Goal: Information Seeking & Learning: Find specific fact

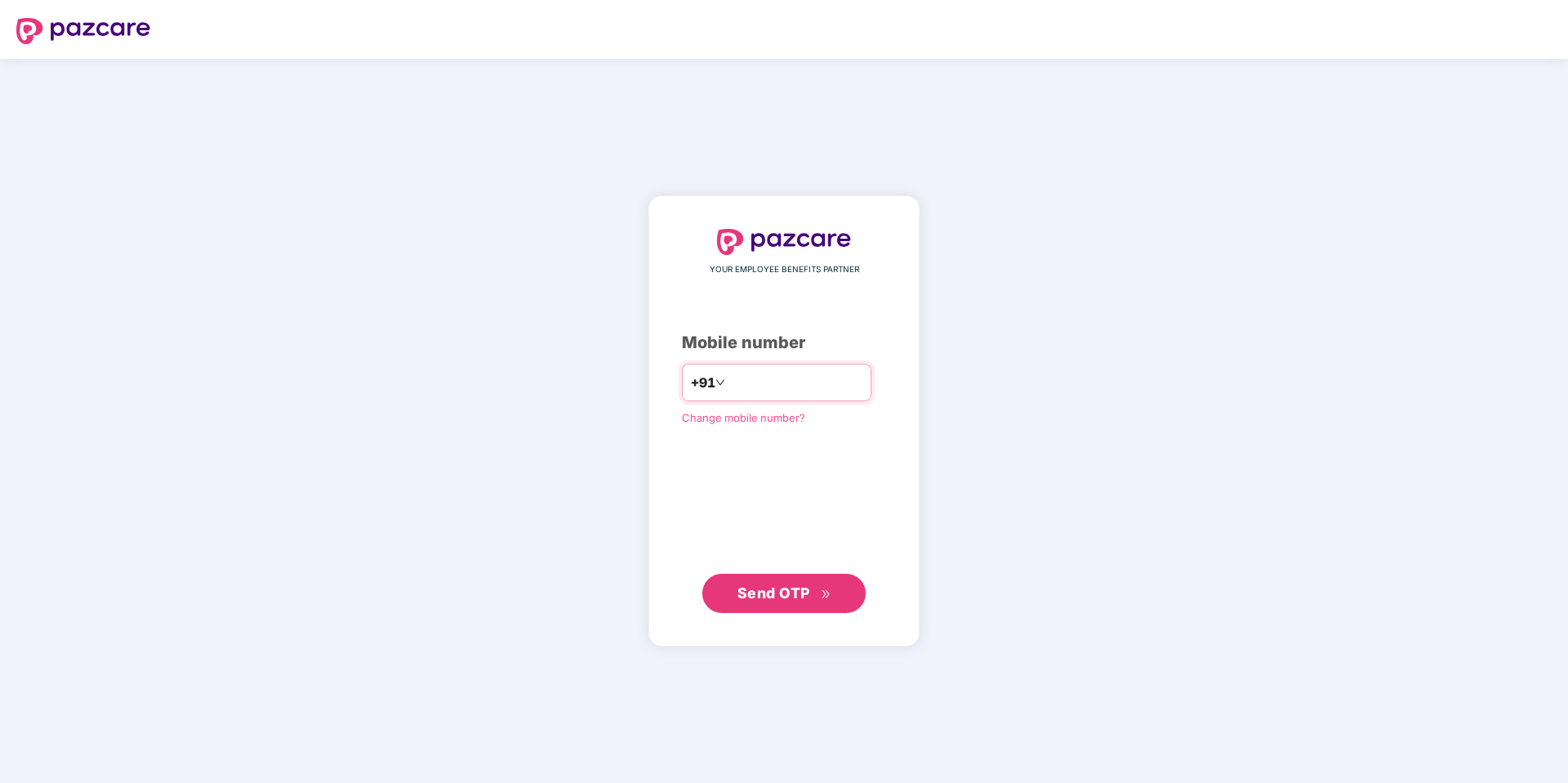
click at [727, 398] on div "+91" at bounding box center [776, 382] width 190 height 38
click at [727, 395] on div "+91" at bounding box center [776, 382] width 190 height 38
click at [768, 366] on div "+91" at bounding box center [776, 382] width 190 height 38
click at [768, 381] on input "number" at bounding box center [795, 382] width 134 height 26
click at [755, 386] on input "number" at bounding box center [795, 382] width 134 height 26
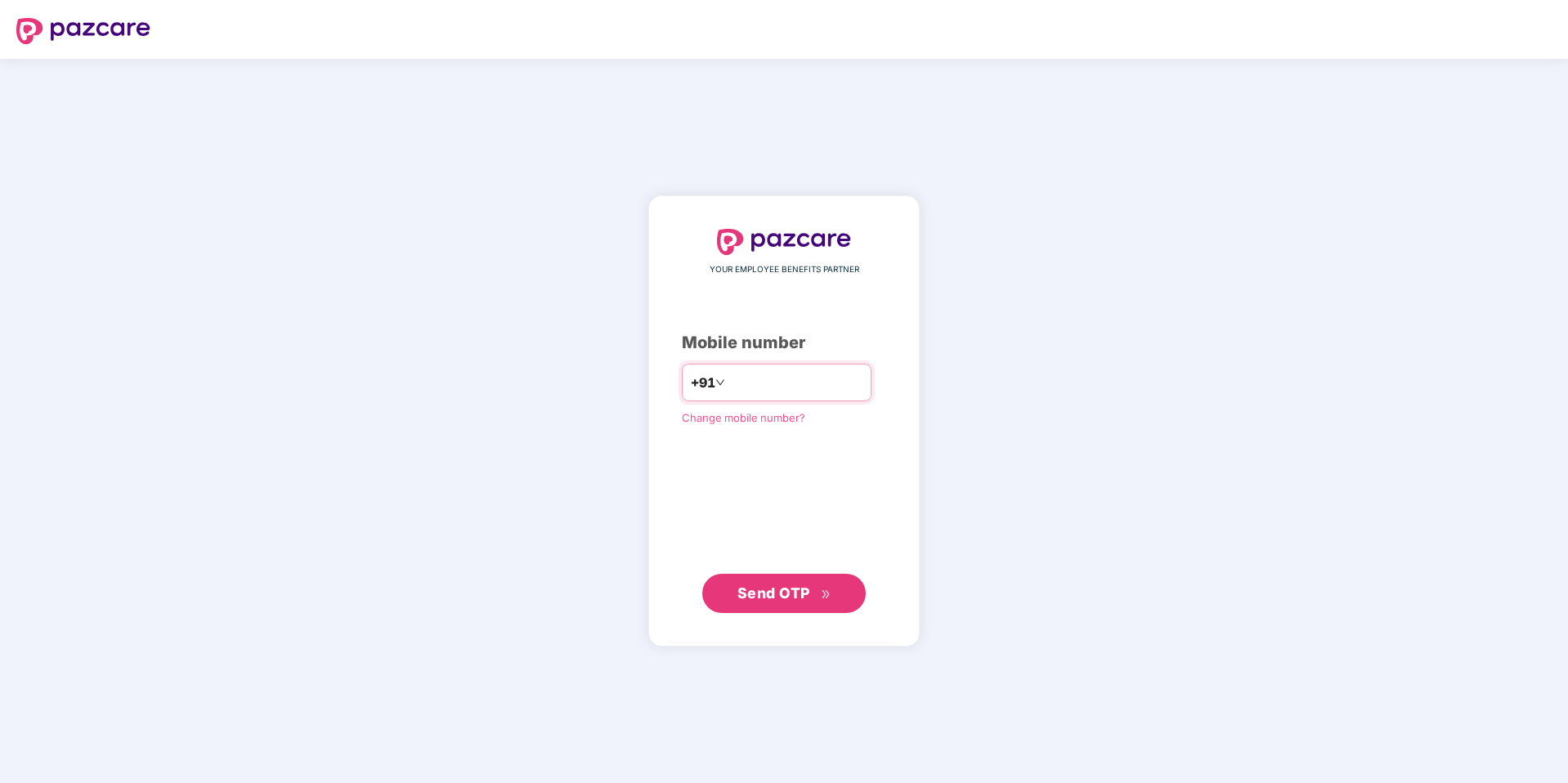
type input "**********"
click at [791, 594] on span "Send OTP" at bounding box center [773, 593] width 73 height 17
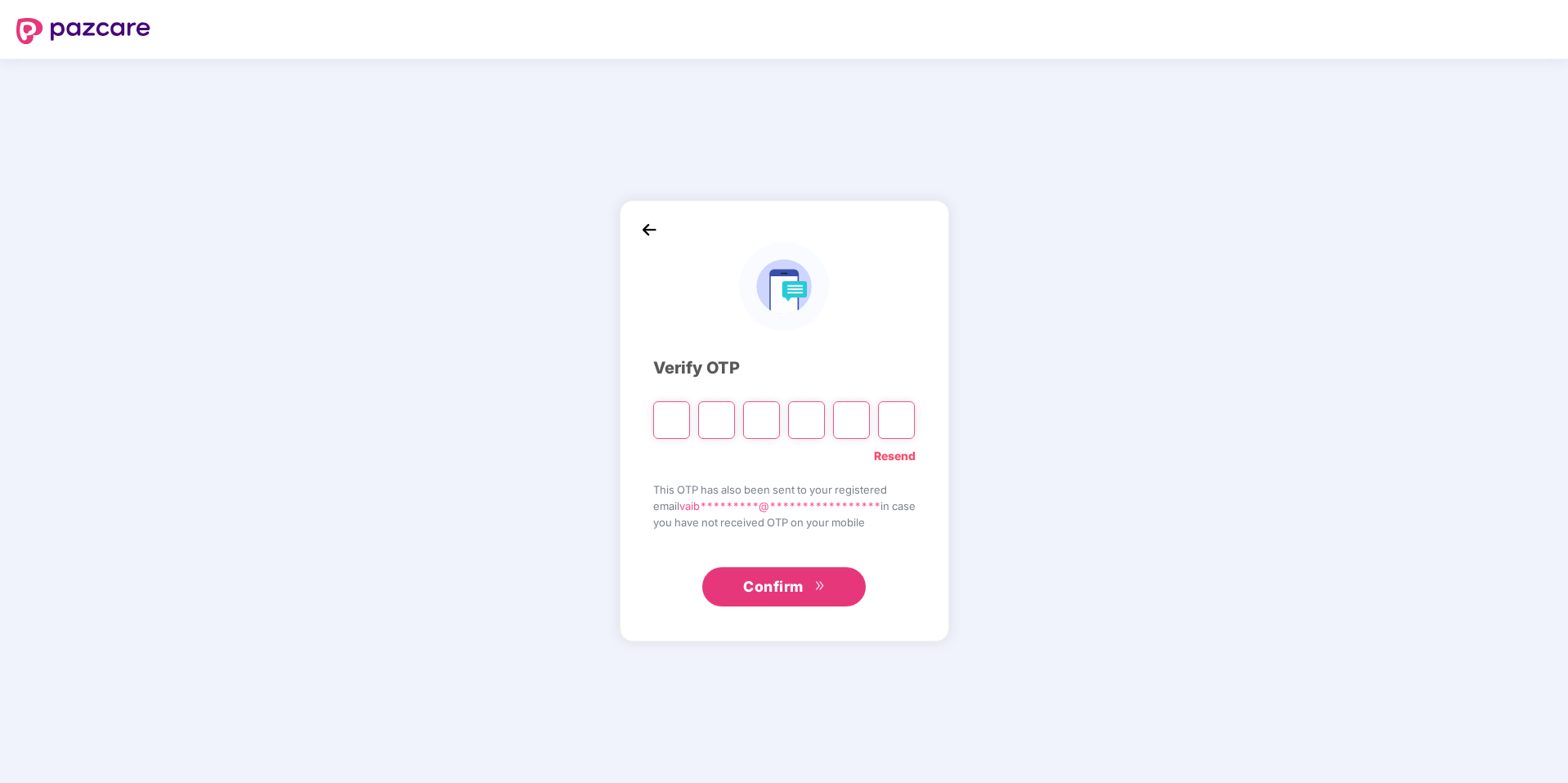
type input "*"
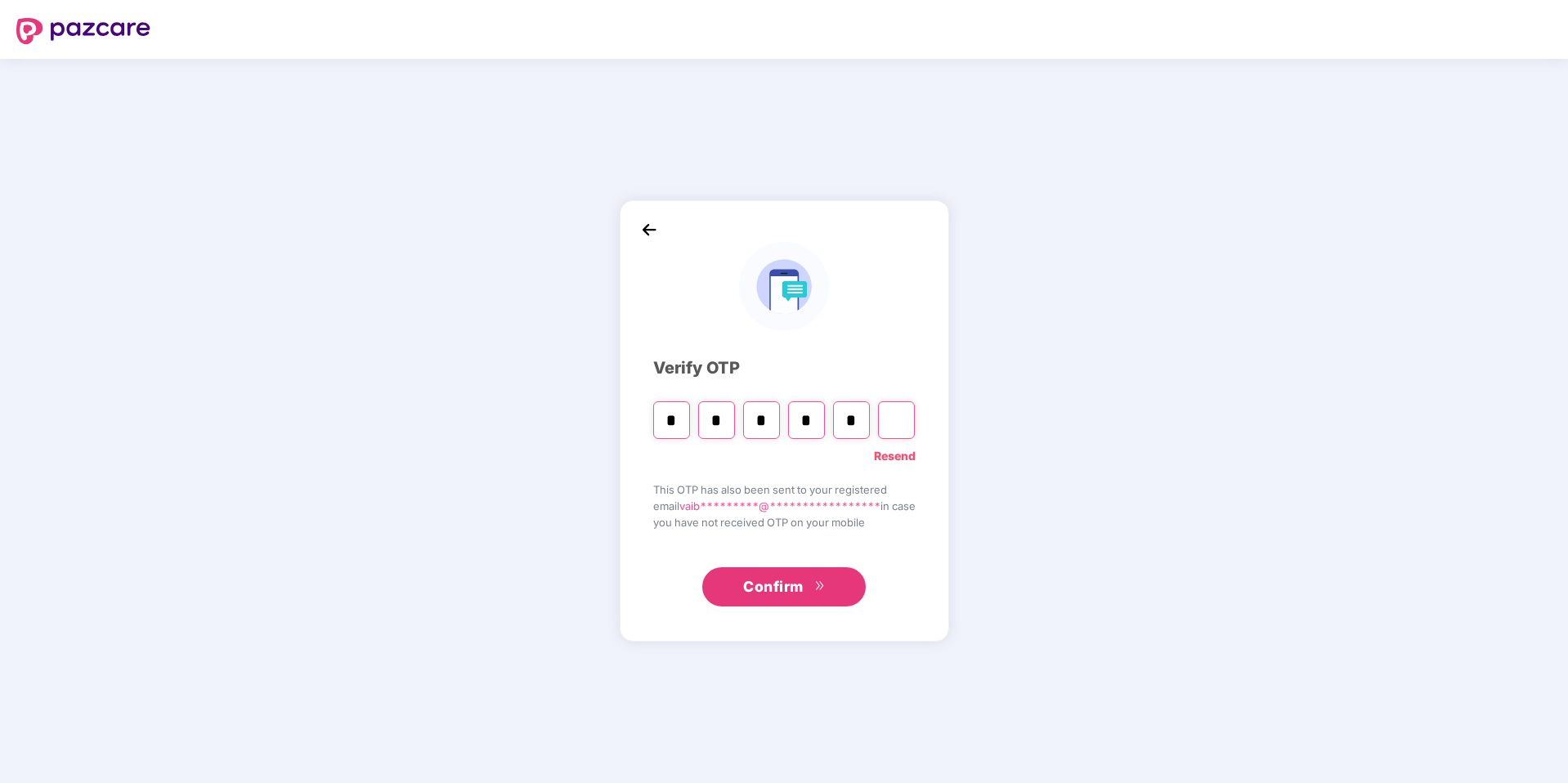
type input "*"
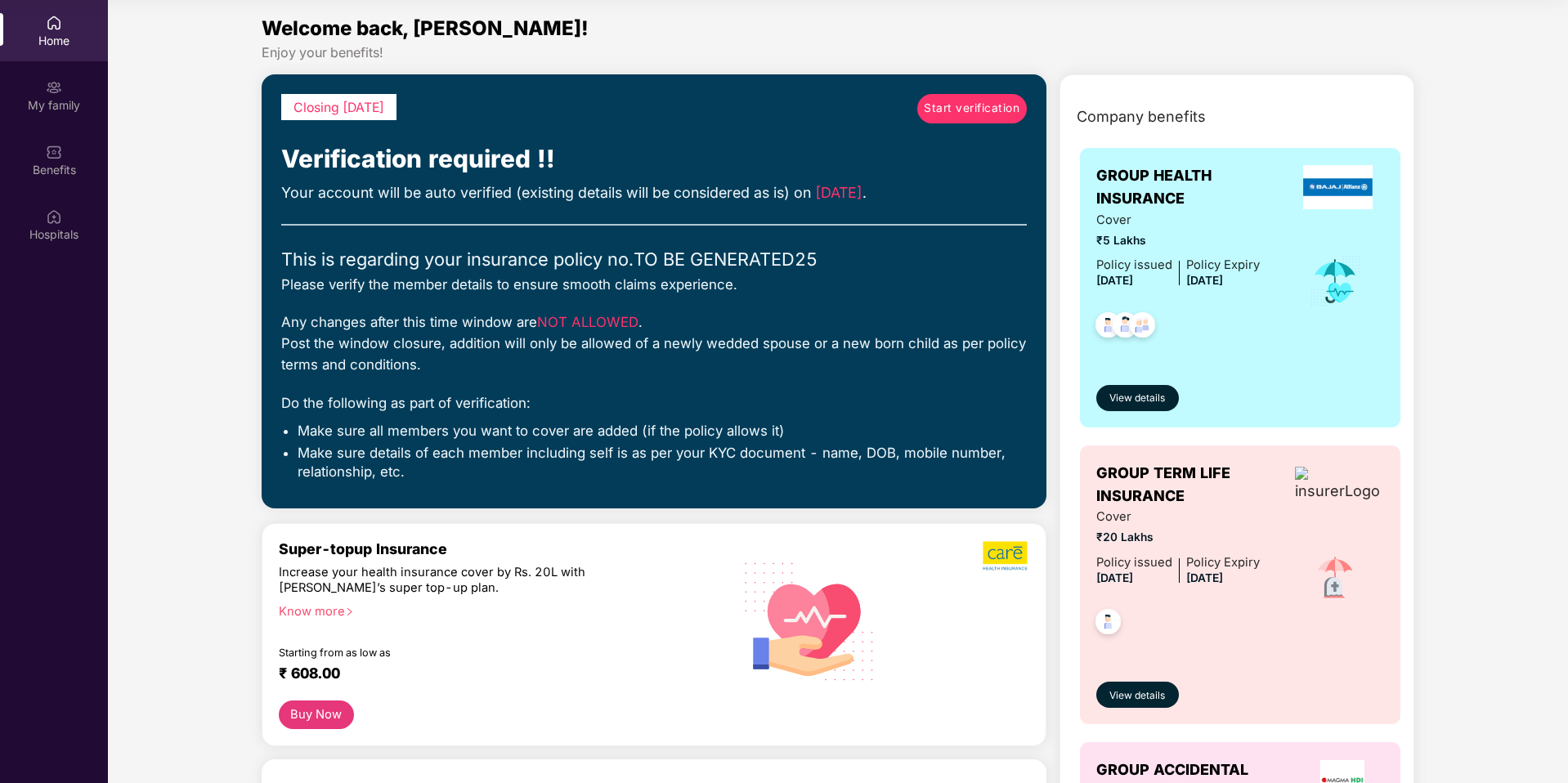
click at [998, 108] on span "Start verification" at bounding box center [971, 109] width 95 height 18
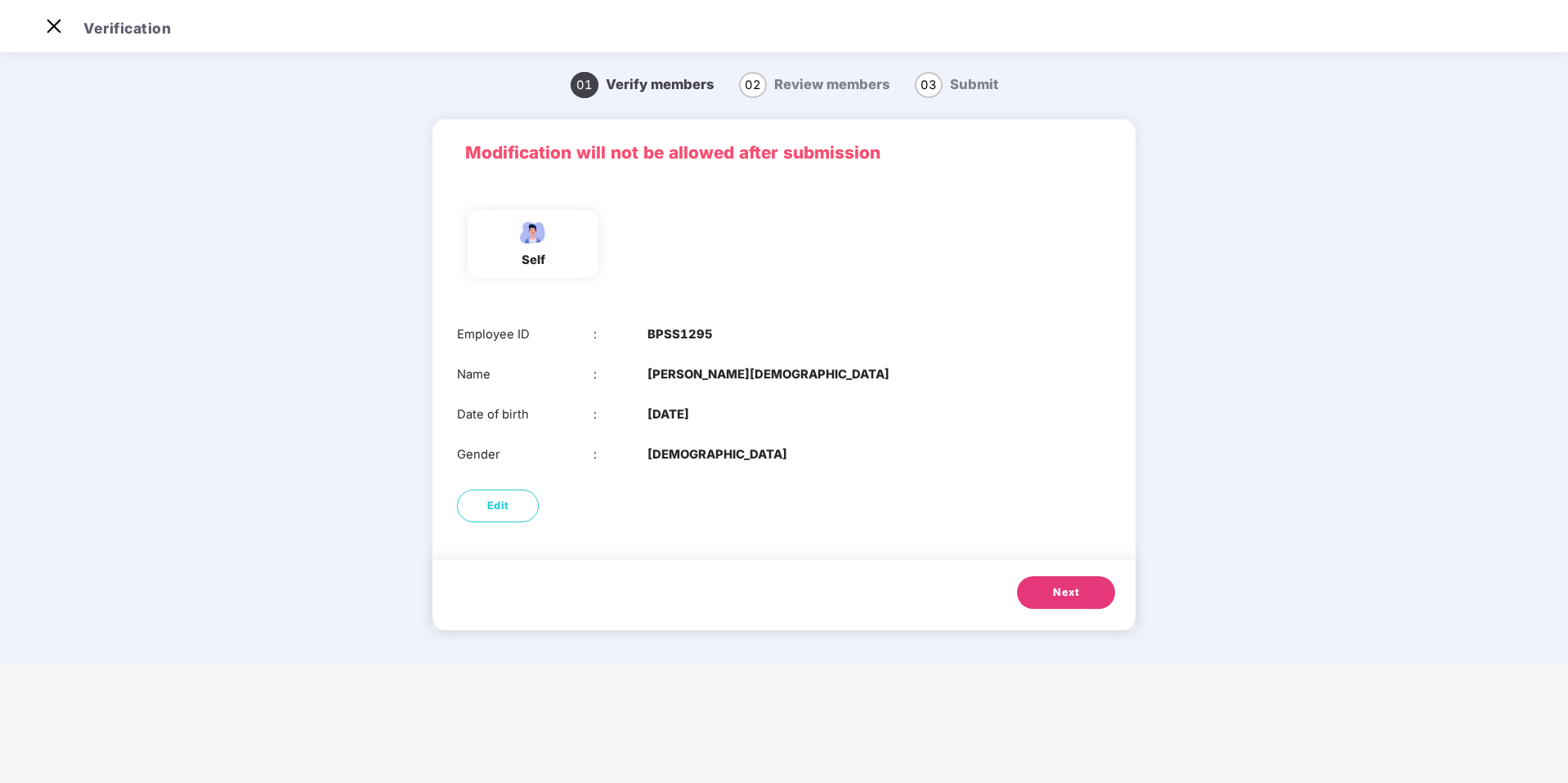
scroll to position [39, 0]
click at [1071, 597] on span "Next" at bounding box center [1065, 592] width 26 height 16
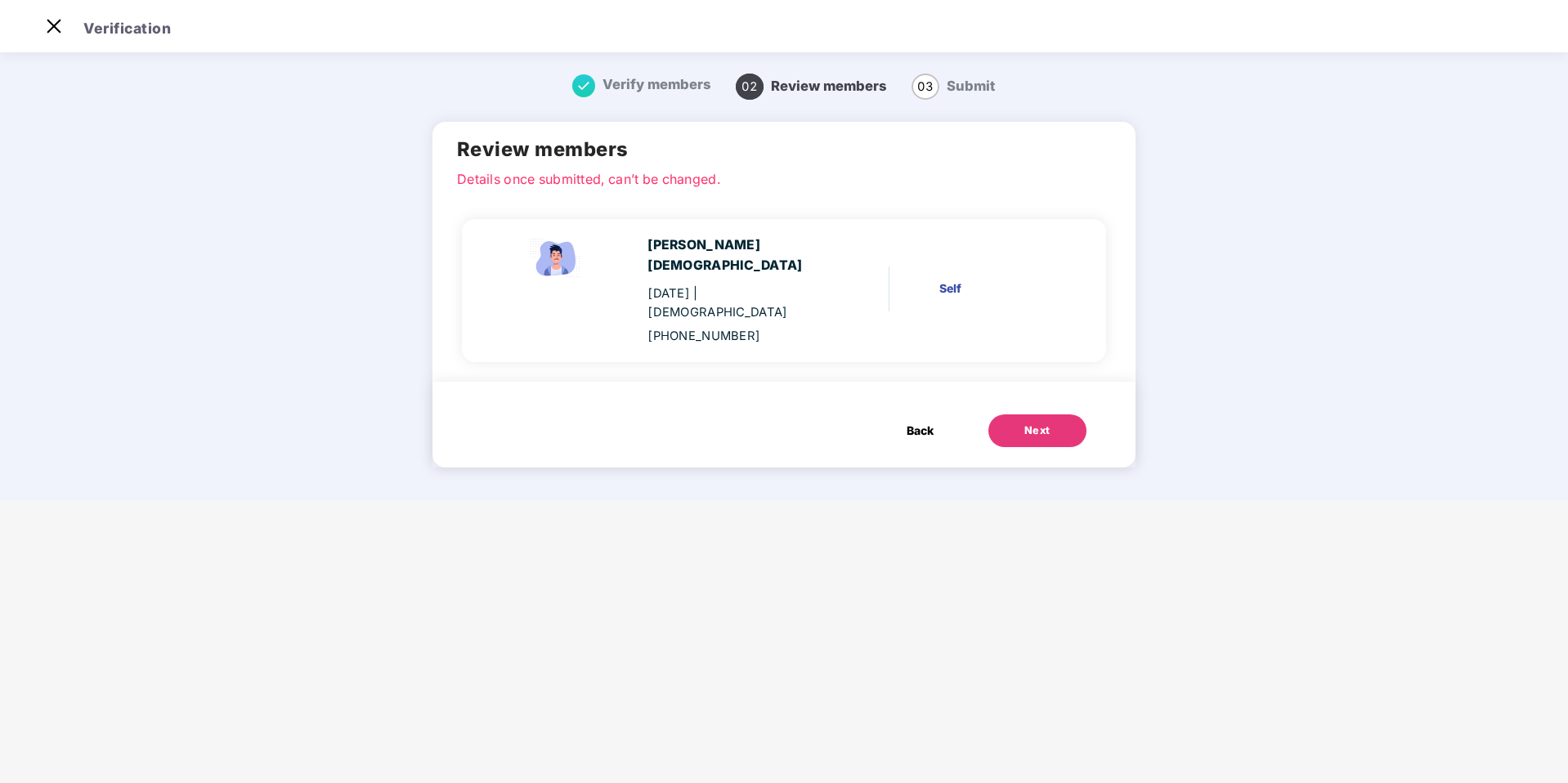
click at [1029, 415] on button "Next" at bounding box center [1037, 431] width 98 height 33
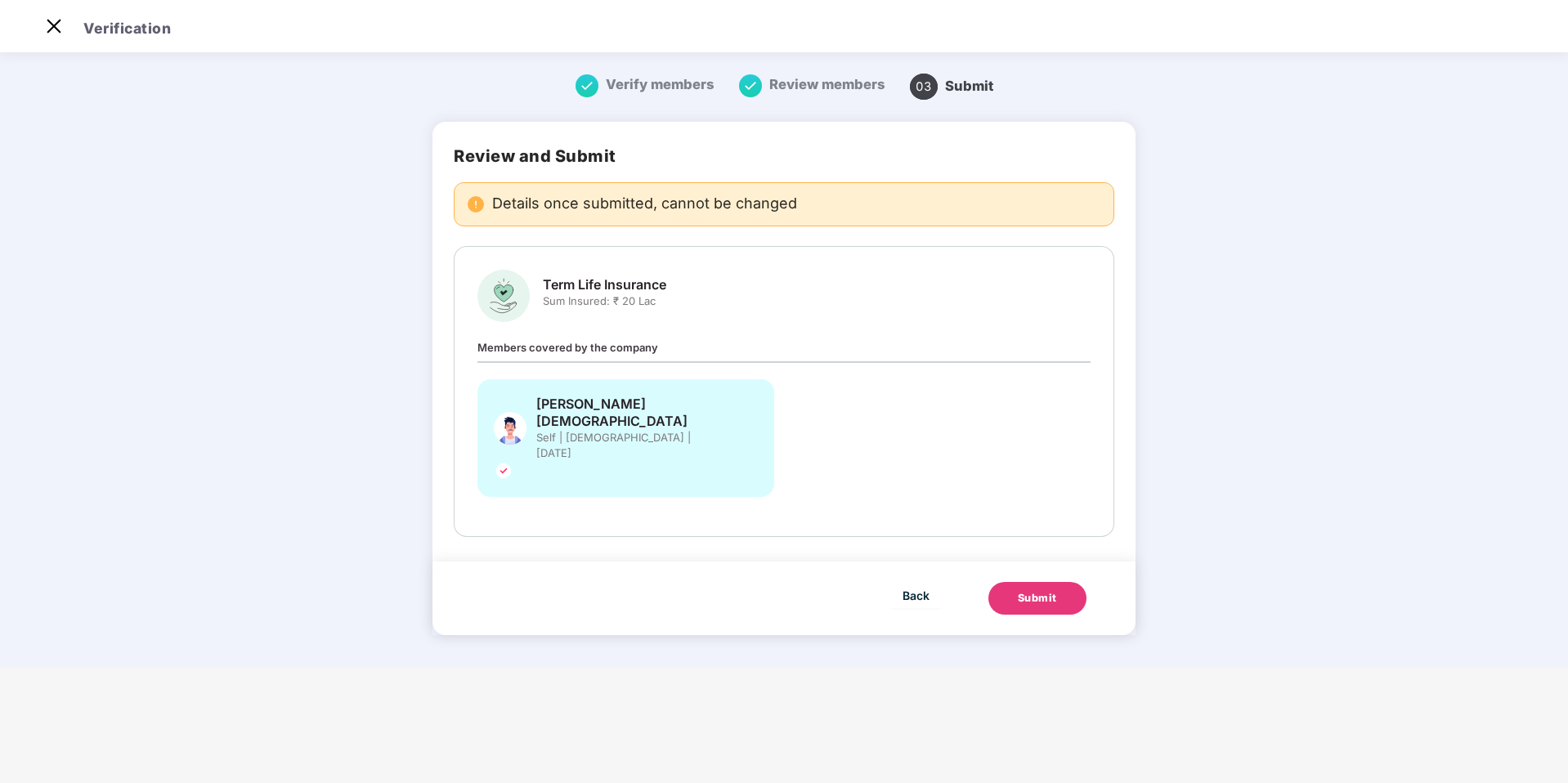
scroll to position [0, 0]
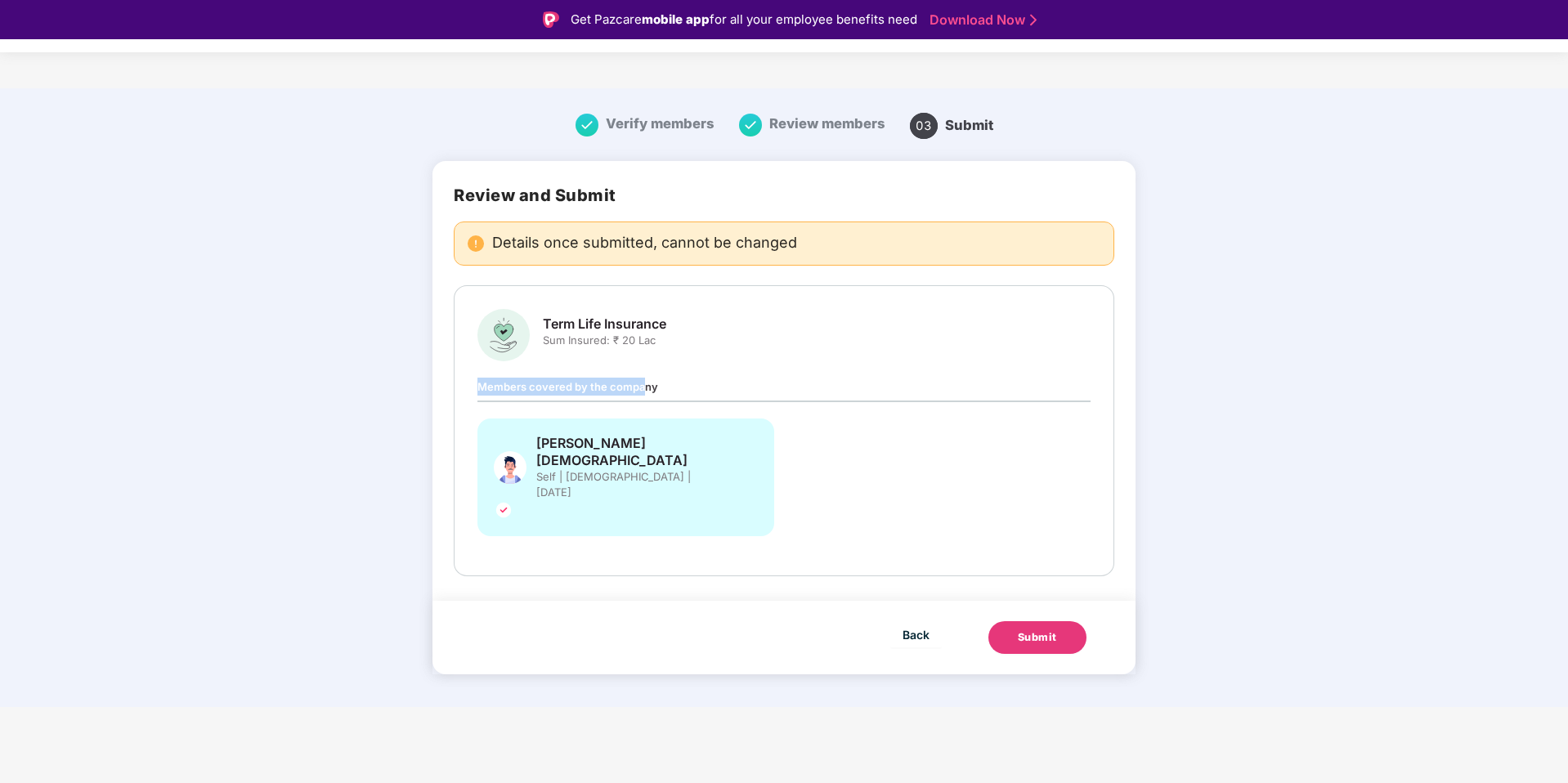
drag, startPoint x: 475, startPoint y: 389, endPoint x: 644, endPoint y: 389, distance: 169.0
click at [644, 389] on div "Term Life Insurance Sum Insured: ₹ 20 Lac Members covered by the company Vaibha…" at bounding box center [784, 431] width 660 height 290
drag, startPoint x: 667, startPoint y: 328, endPoint x: 459, endPoint y: 328, distance: 208.0
click at [459, 328] on div "Term Life Insurance Sum Insured: ₹ 20 Lac Members covered by the company Vaibha…" at bounding box center [784, 431] width 660 height 290
click at [1006, 621] on button "Submit" at bounding box center [1037, 638] width 98 height 33
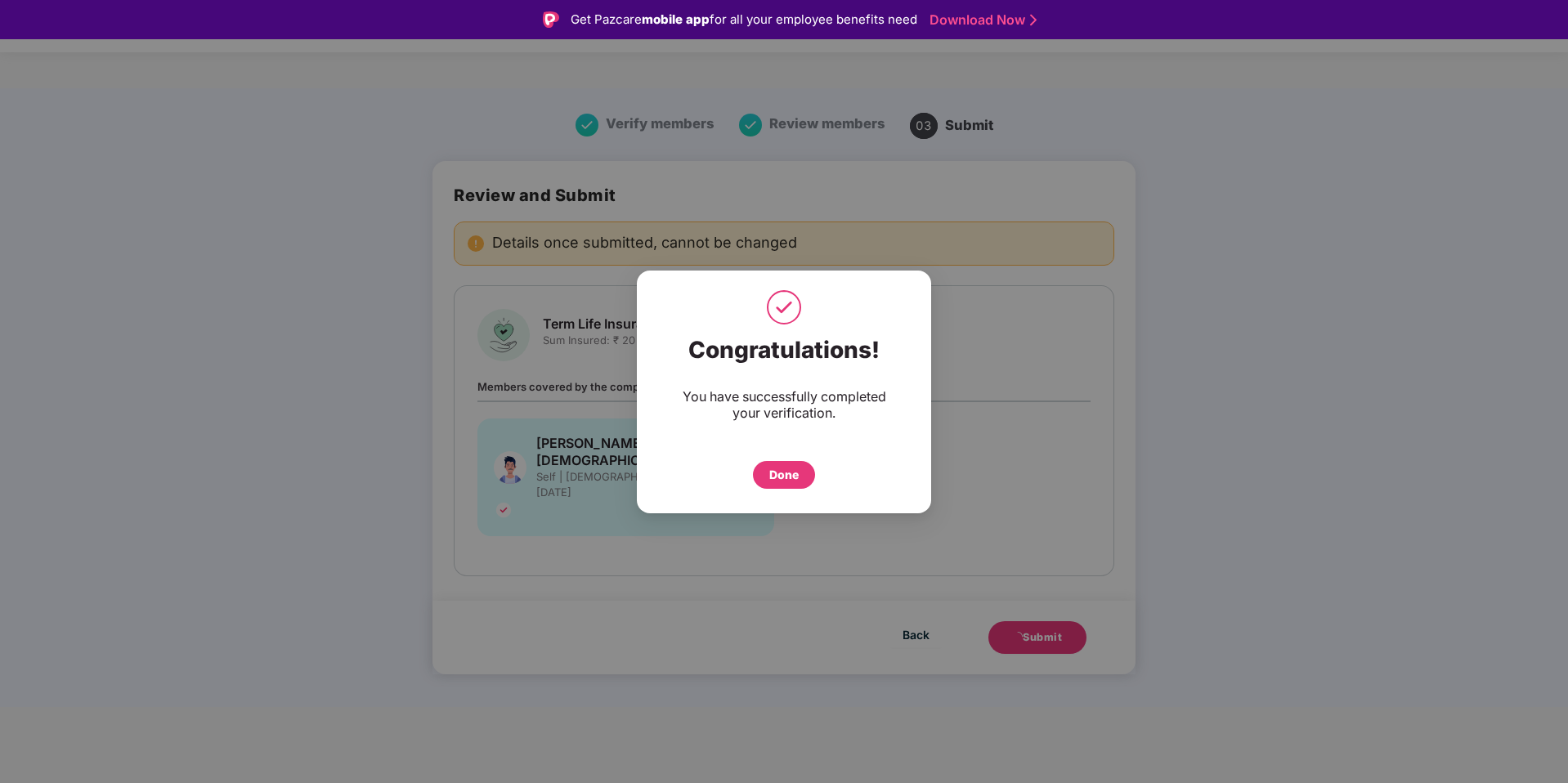
click at [798, 479] on div "Done" at bounding box center [783, 474] width 63 height 28
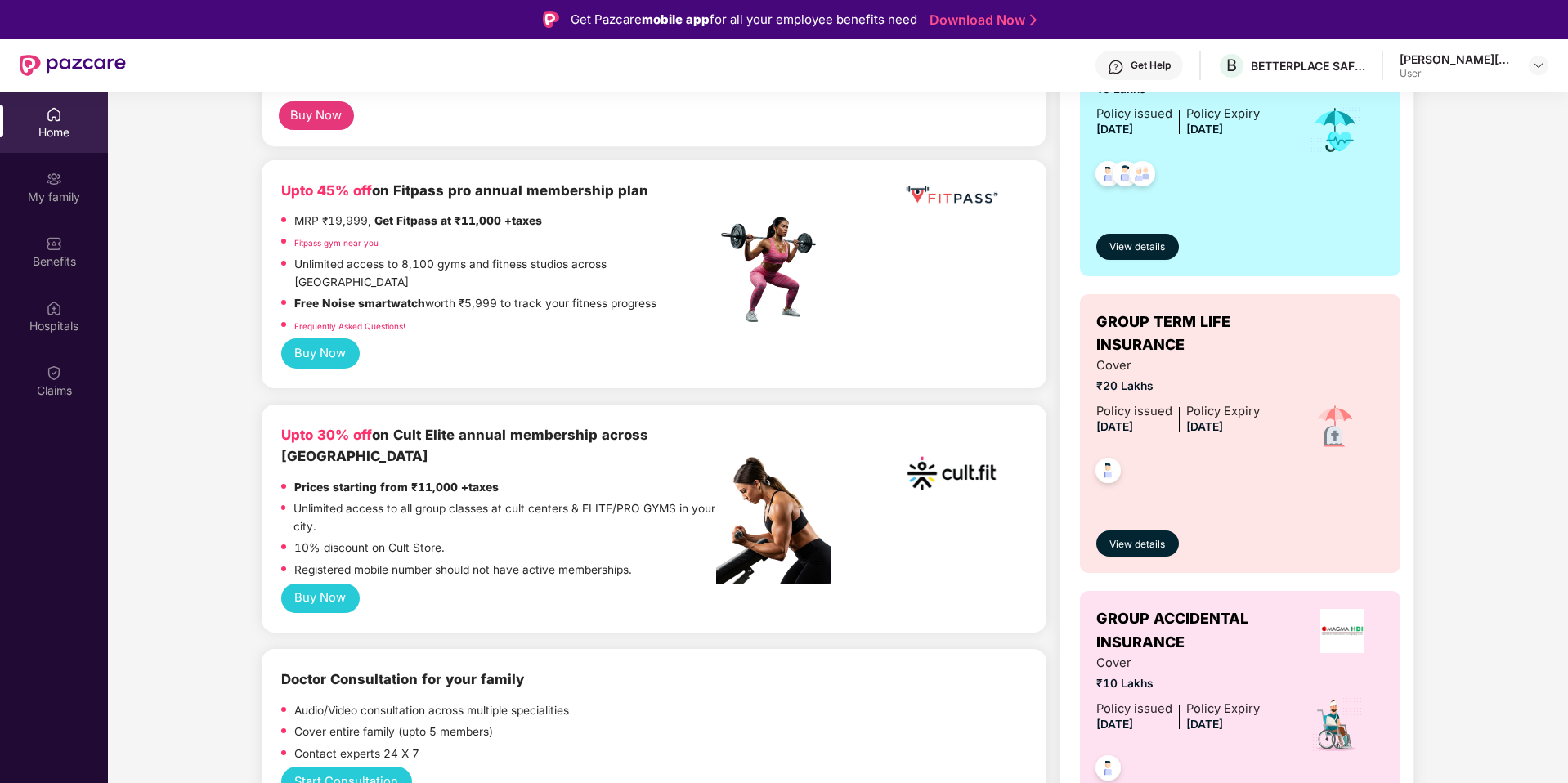
scroll to position [370, 0]
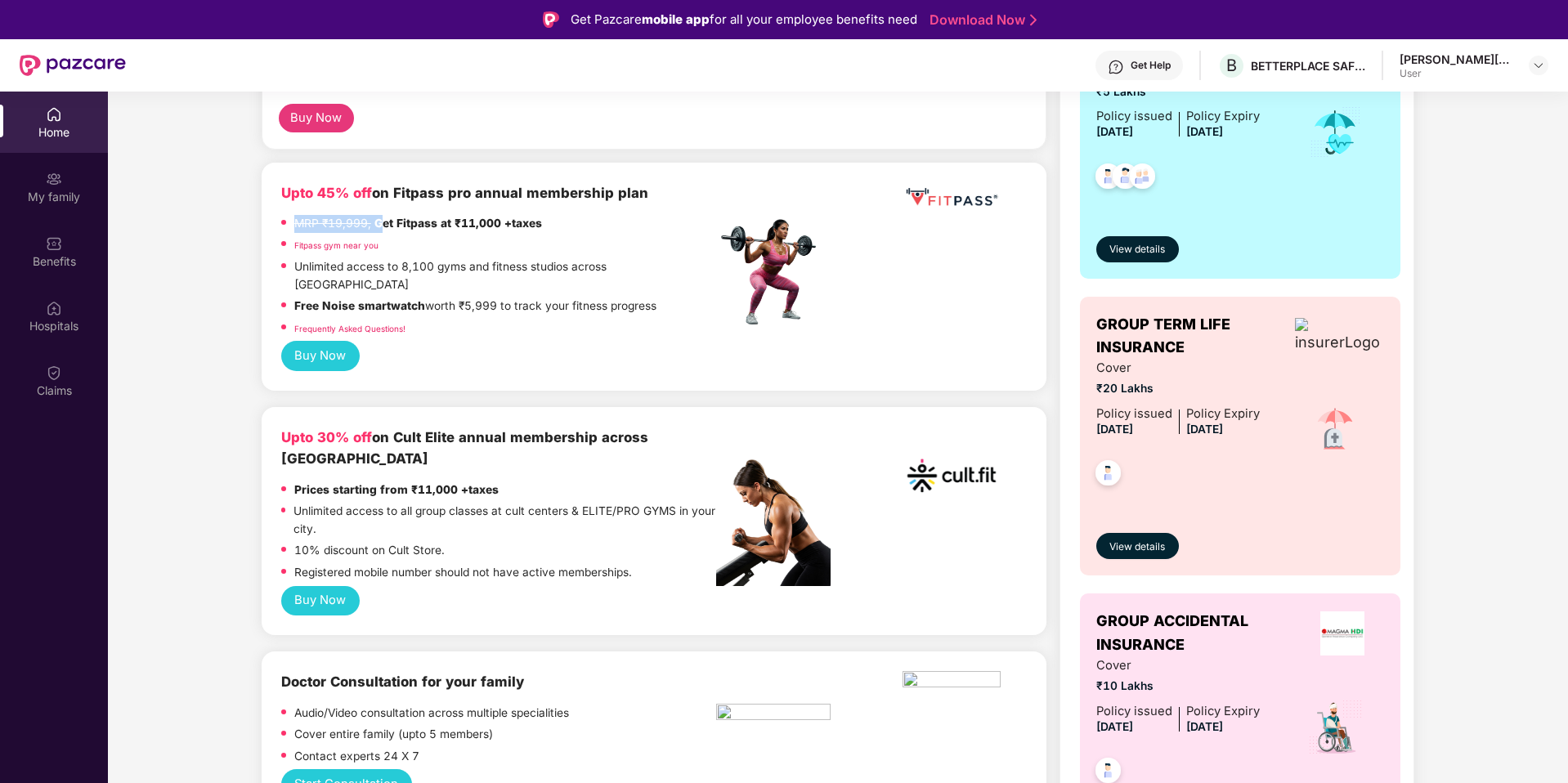
drag, startPoint x: 382, startPoint y: 223, endPoint x: 522, endPoint y: 210, distance: 140.6
click at [522, 210] on div "Upto 45% off on Fitpass pro annual membership plan MRP ₹19,999, Get Fitpass at …" at bounding box center [498, 262] width 435 height 160
click at [552, 221] on div "MRP ₹19,999, Get Fitpass at ₹11,000 +taxes" at bounding box center [498, 225] width 435 height 22
drag, startPoint x: 552, startPoint y: 221, endPoint x: 367, endPoint y: 212, distance: 185.2
click at [367, 212] on div "Upto 45% off on Fitpass pro annual membership plan MRP ₹19,999, Get Fitpass at …" at bounding box center [498, 262] width 435 height 160
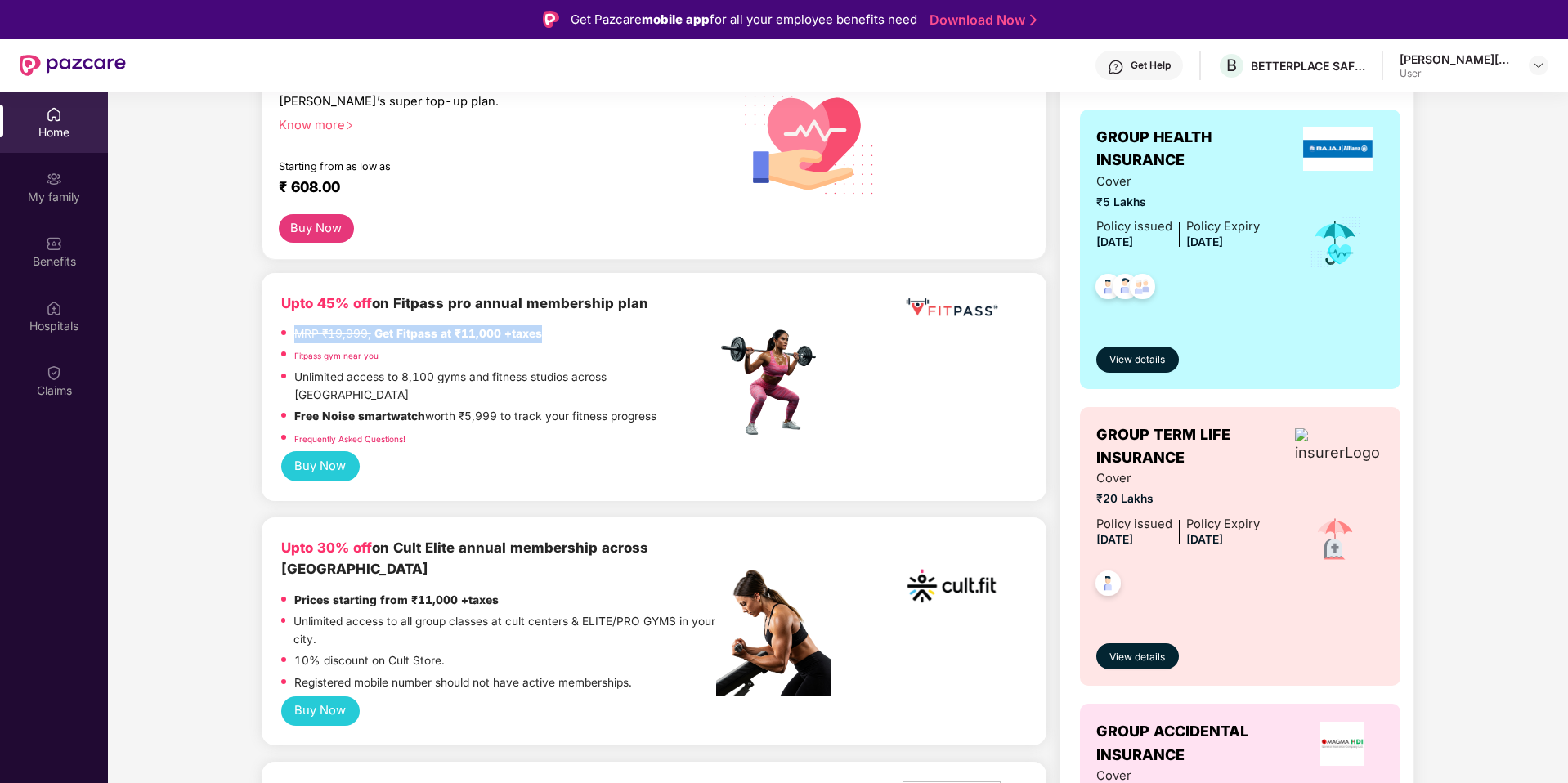
scroll to position [259, 0]
click at [438, 344] on div "MRP ₹19,999, Get Fitpass at ₹11,000 +taxes" at bounding box center [417, 337] width 247 height 22
drag, startPoint x: 421, startPoint y: 339, endPoint x: 571, endPoint y: 335, distance: 150.1
click at [571, 335] on div "MRP ₹19,999, Get Fitpass at ₹11,000 +taxes" at bounding box center [498, 337] width 435 height 22
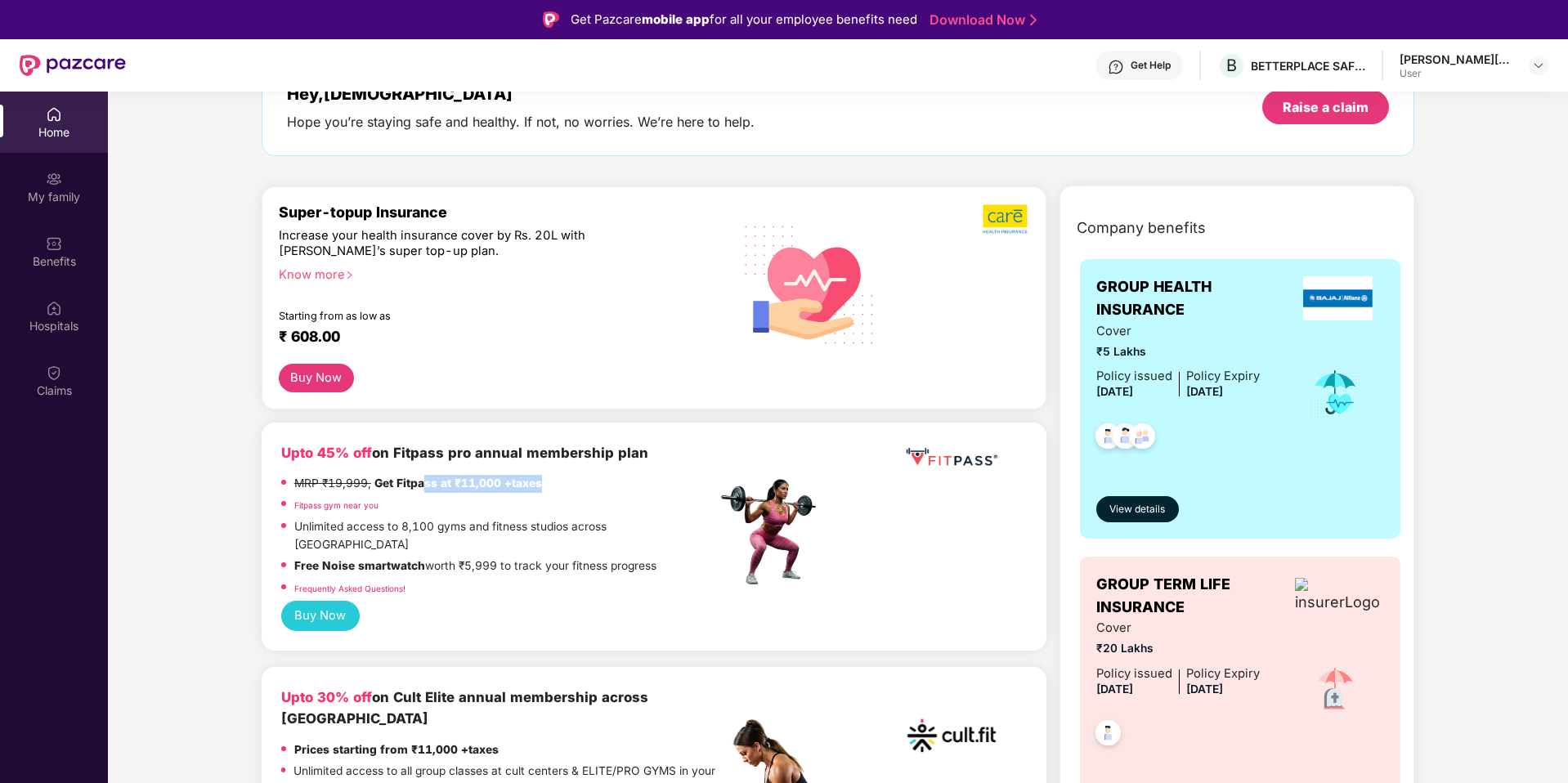
scroll to position [0, 0]
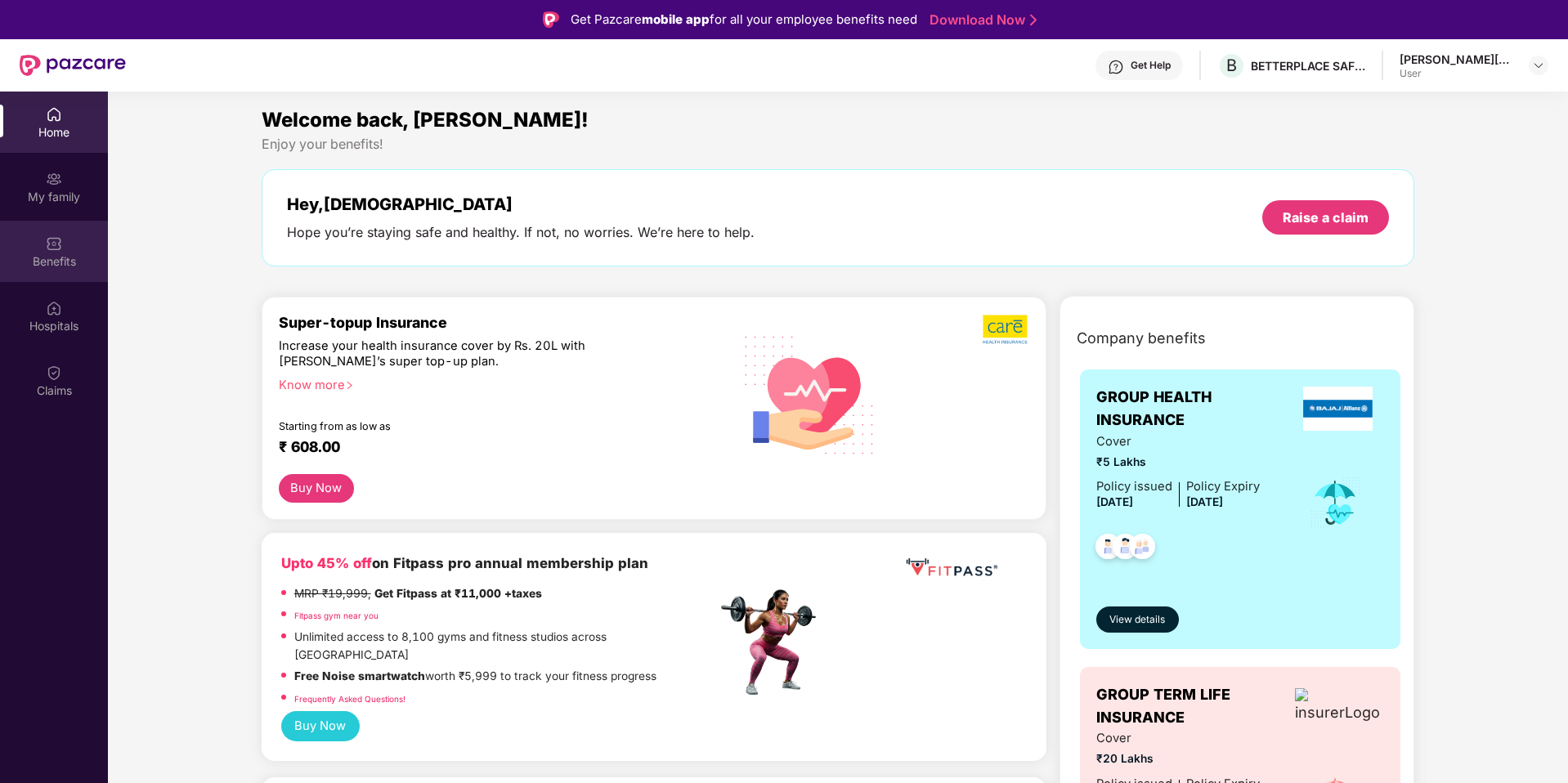
click at [69, 251] on div "Benefits" at bounding box center [54, 251] width 108 height 62
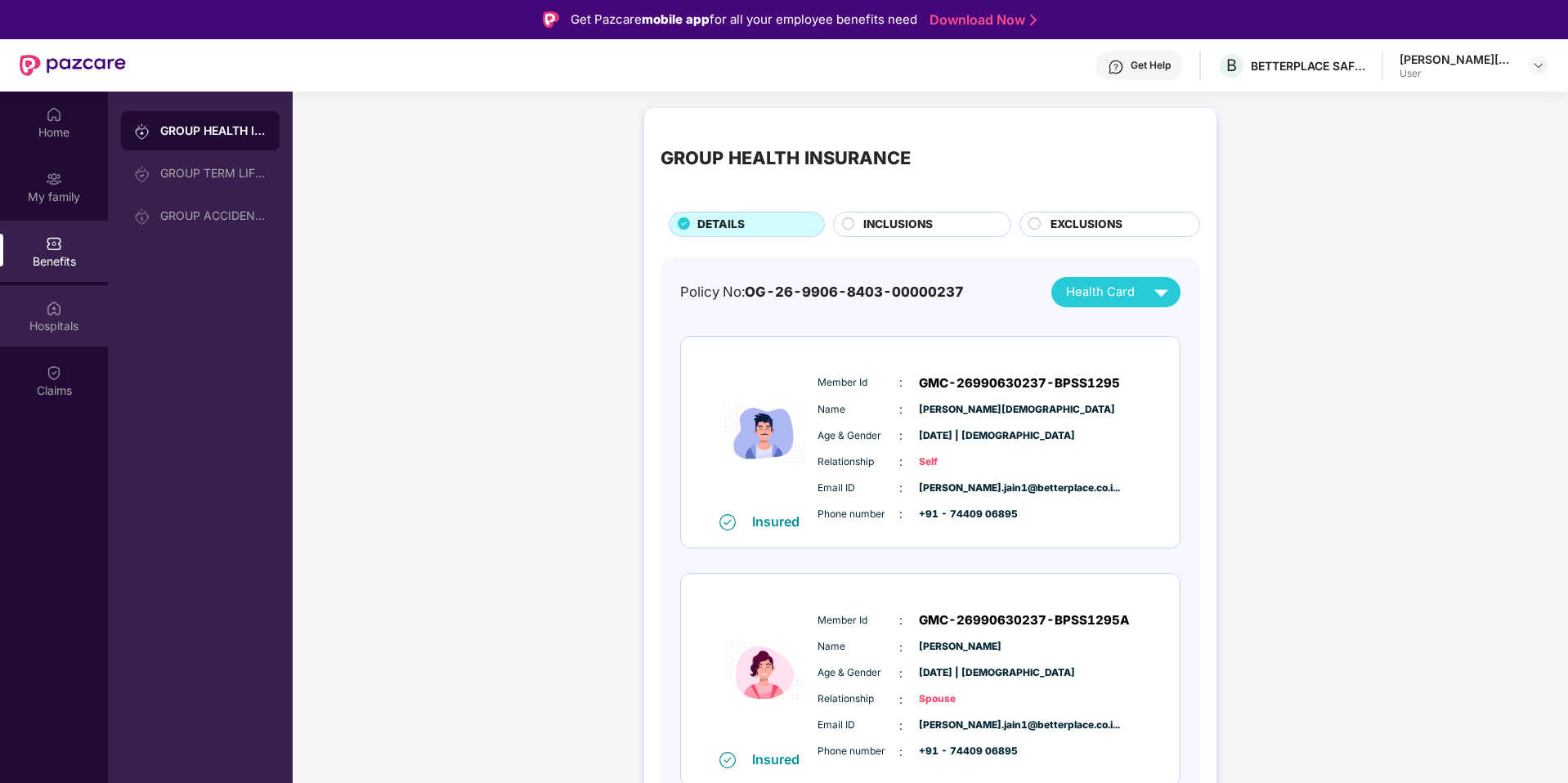
click at [63, 300] on div "Hospitals" at bounding box center [54, 316] width 108 height 62
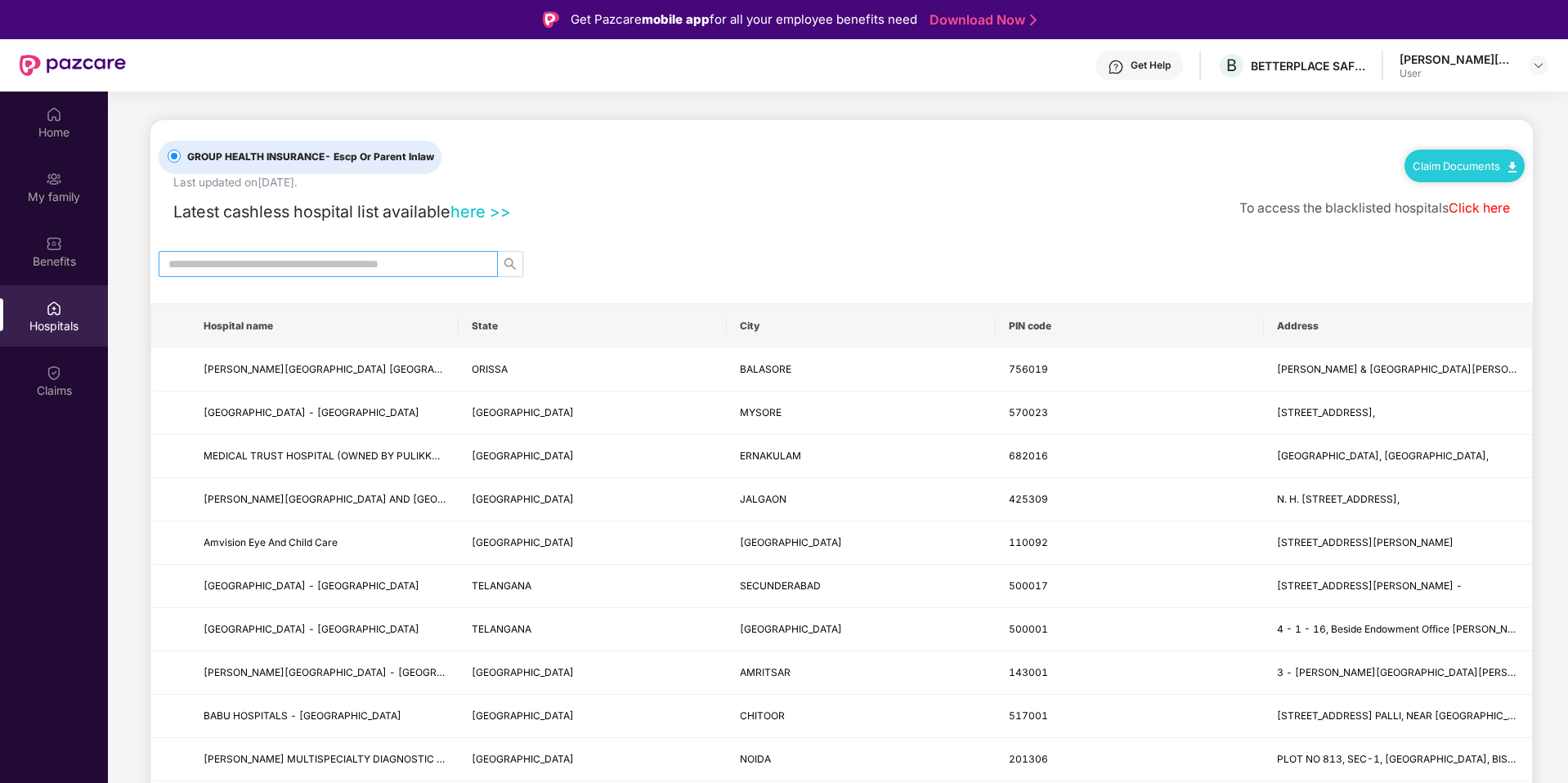
click at [254, 264] on input "text" at bounding box center [321, 264] width 307 height 18
type input "******"
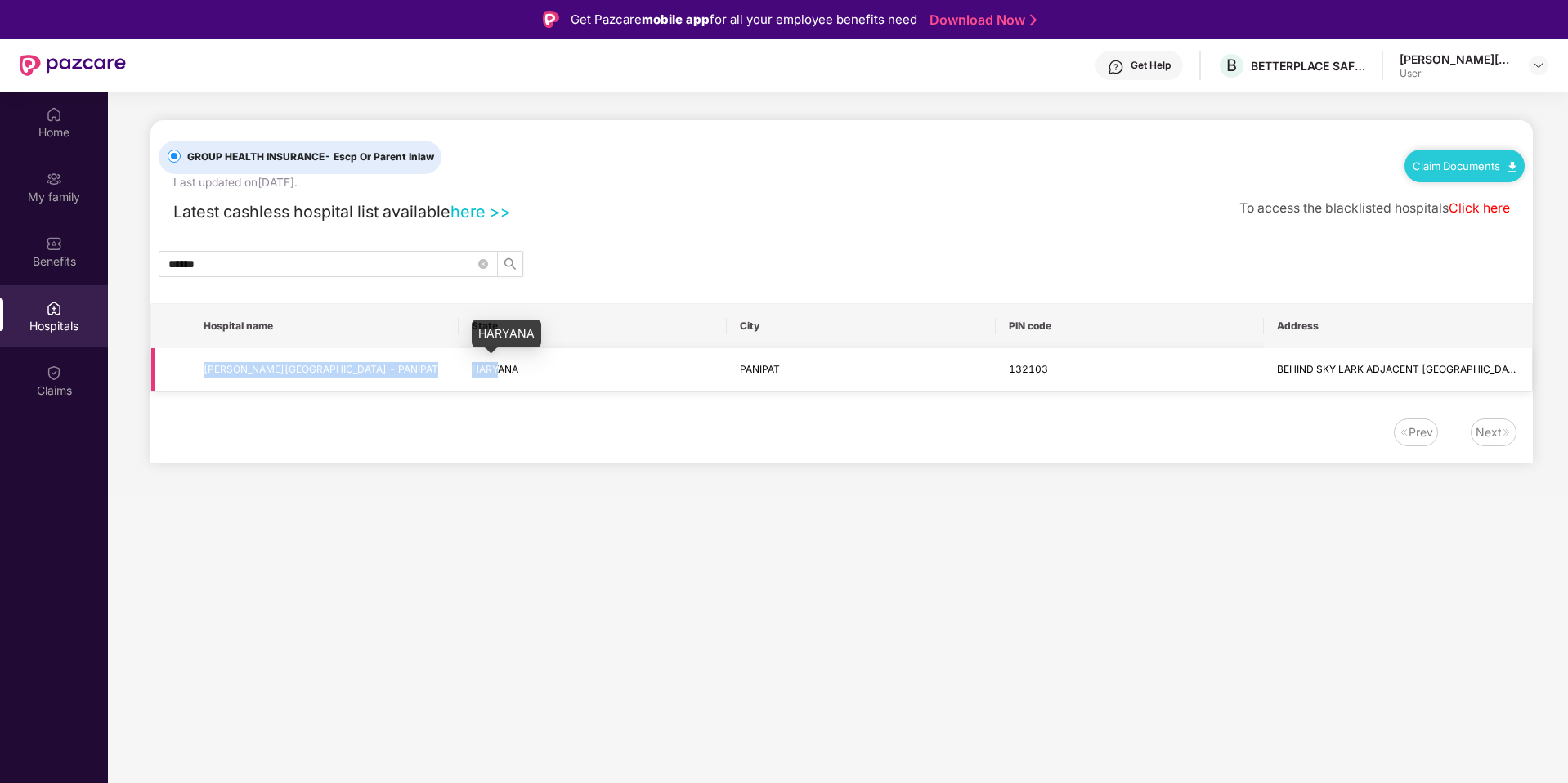
drag, startPoint x: 203, startPoint y: 366, endPoint x: 500, endPoint y: 366, distance: 297.0
click at [500, 366] on tr "[PERSON_NAME][GEOGRAPHIC_DATA] - PANIPAT HARYANA PANIPAT 132103 BEHIND SKY LARK…" at bounding box center [841, 369] width 1380 height 43
click at [315, 343] on th "Hospital name" at bounding box center [324, 326] width 268 height 44
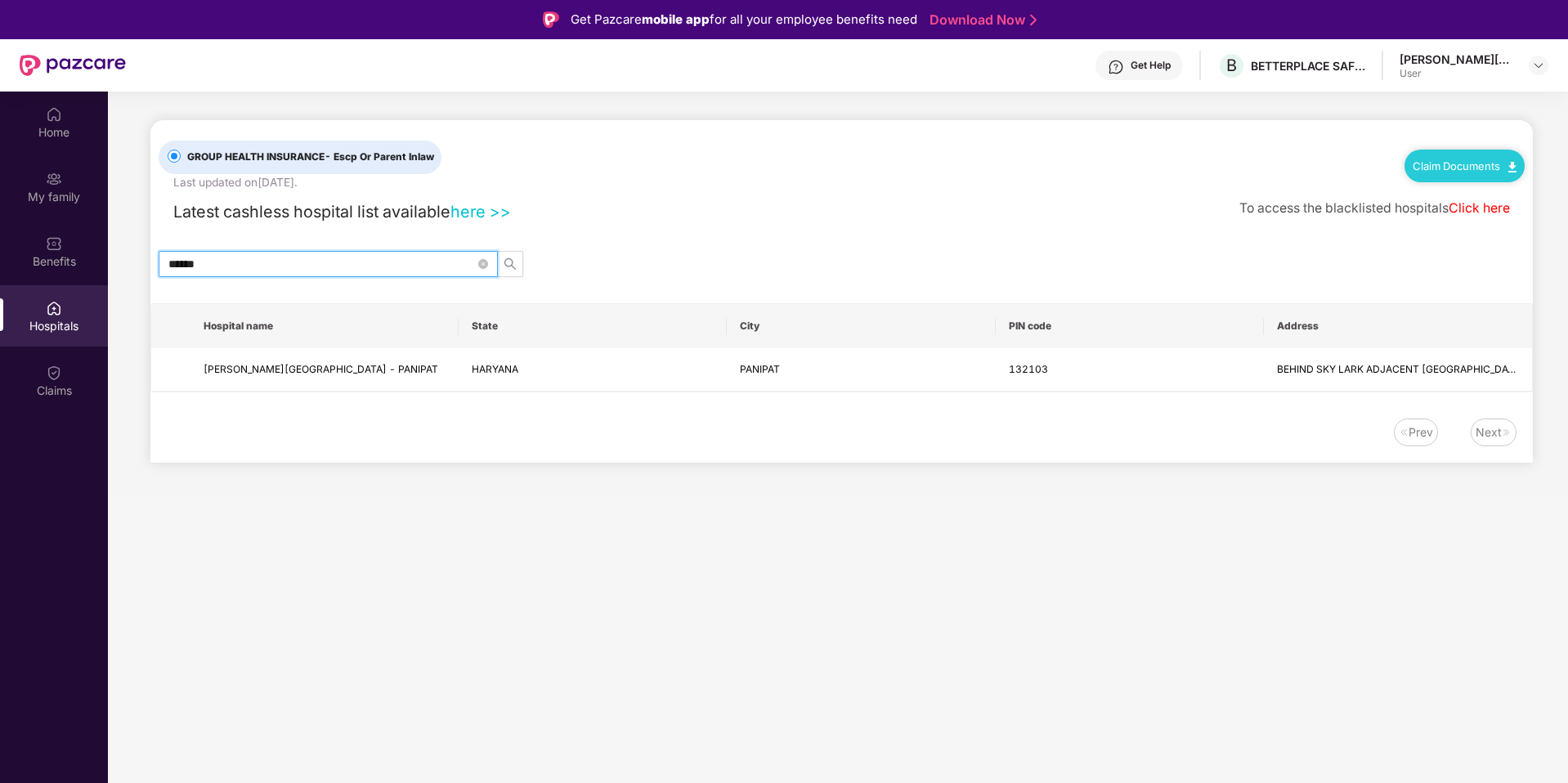
drag, startPoint x: 302, startPoint y: 267, endPoint x: 108, endPoint y: 258, distance: 194.2
click at [107, 258] on div "Home My family Benefits Hospitals Claims GROUP HEALTH INSURANCE - Escp Or Paren…" at bounding box center [784, 483] width 1568 height 783
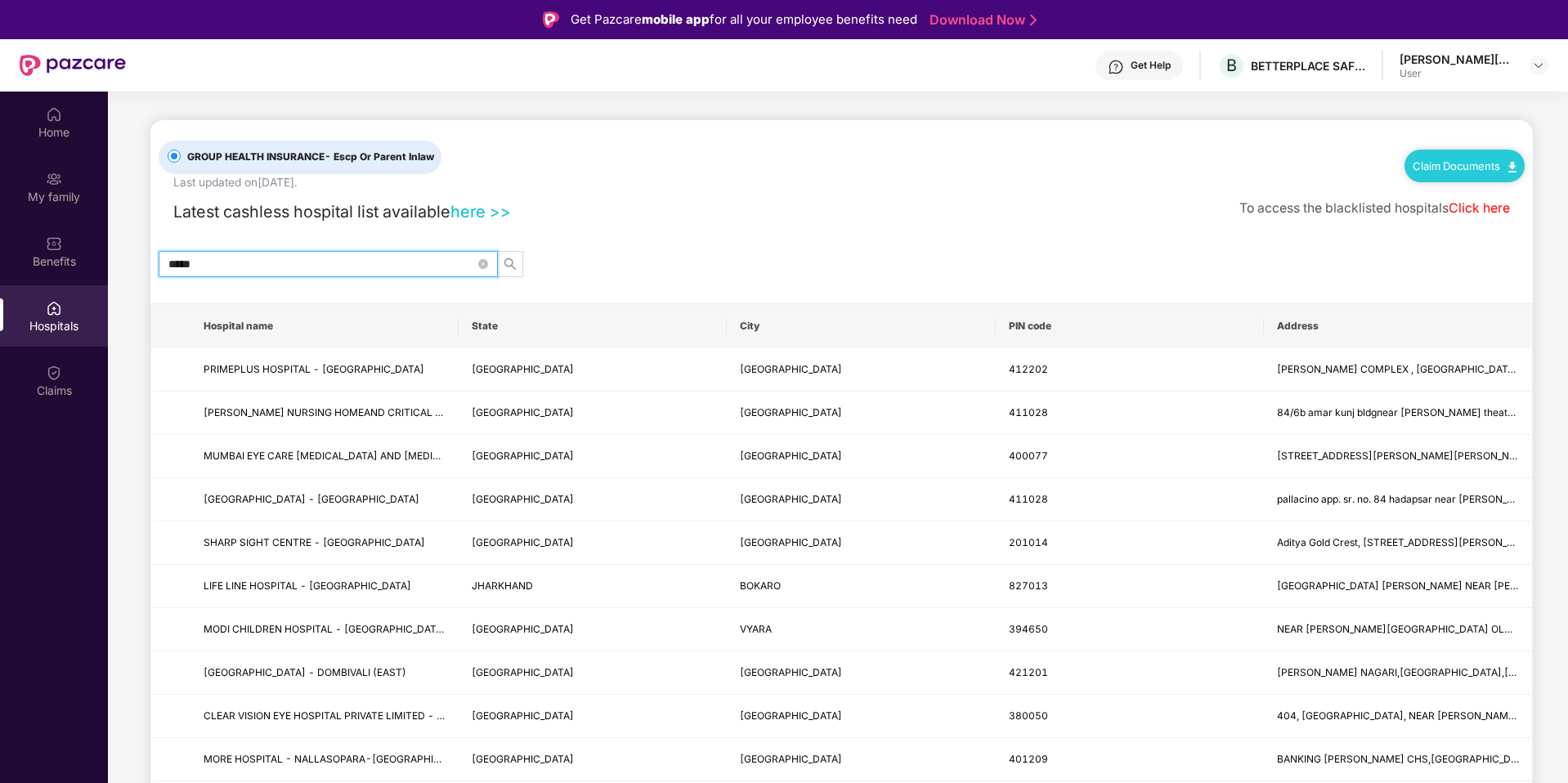
click at [220, 263] on input "*****" at bounding box center [321, 264] width 307 height 18
type input "*******"
click at [509, 262] on icon "search" at bounding box center [510, 265] width 13 height 13
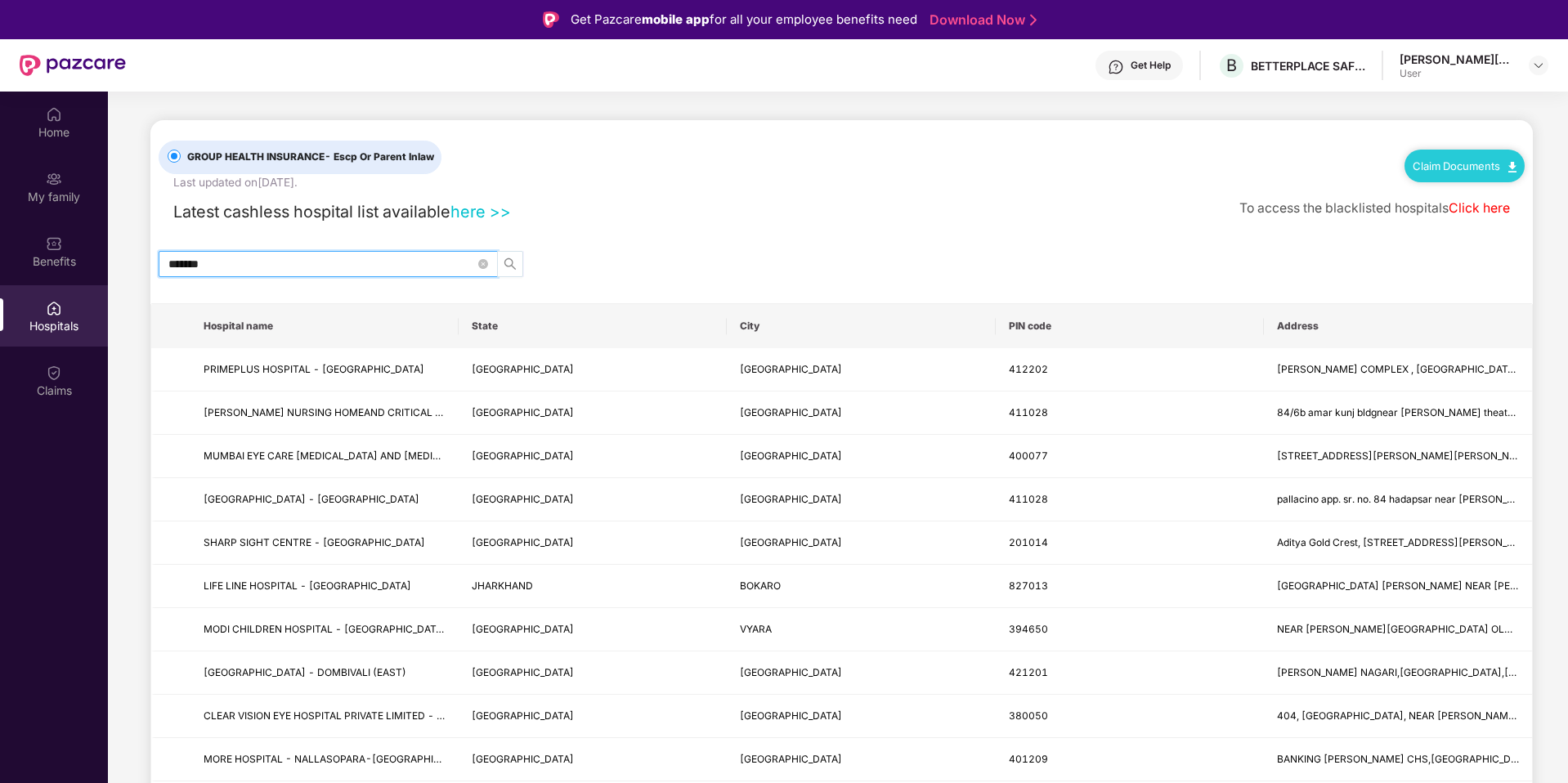
click at [509, 262] on icon "search" at bounding box center [510, 265] width 13 height 13
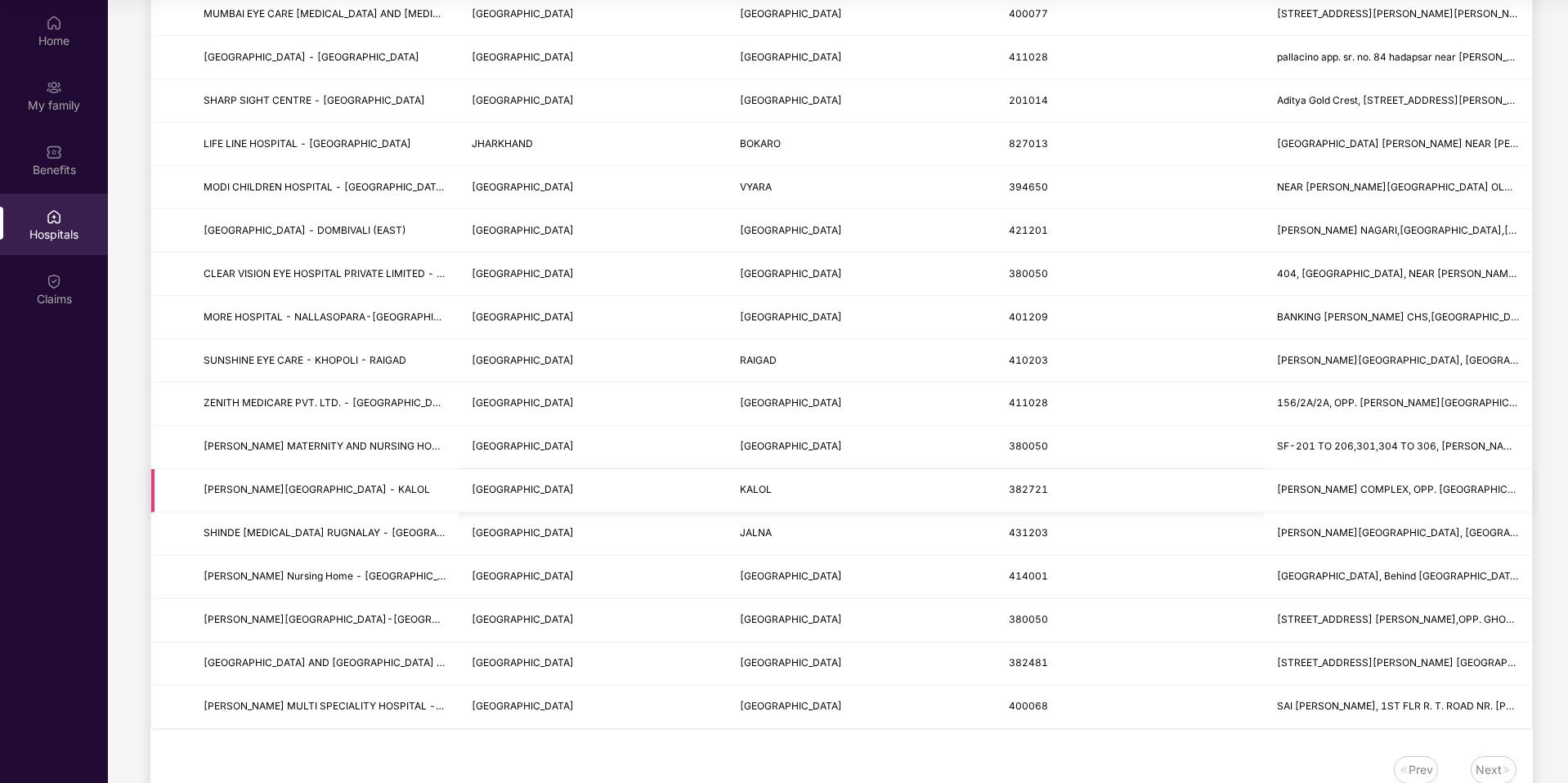
scroll to position [400, 0]
